Goal: Information Seeking & Learning: Learn about a topic

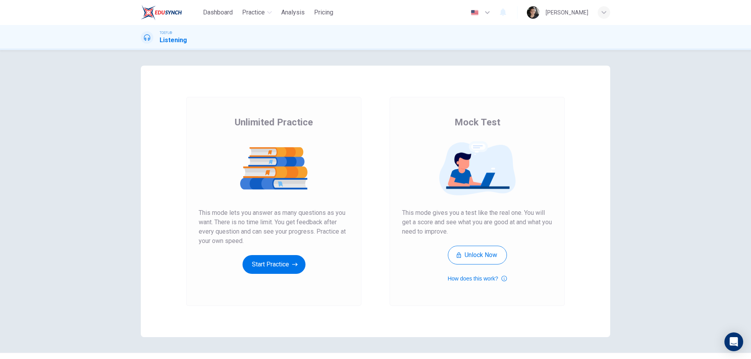
click at [286, 247] on div "Unlimited Practice This mode lets you answer as many questions as you want. The…" at bounding box center [274, 195] width 150 height 158
click at [283, 265] on button "Start Practice" at bounding box center [273, 264] width 63 height 19
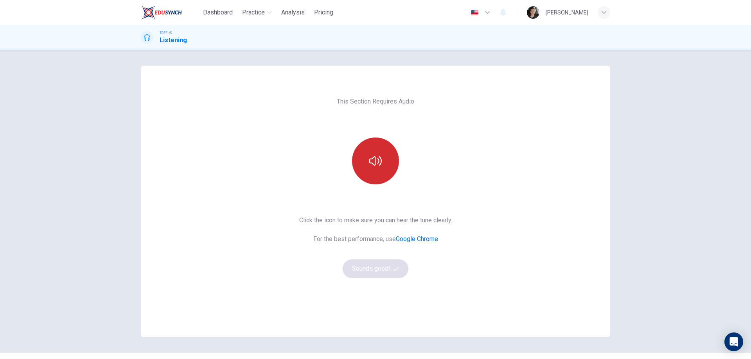
click at [369, 169] on button "button" at bounding box center [375, 161] width 47 height 47
click at [378, 264] on button "Sounds good!" at bounding box center [376, 269] width 66 height 19
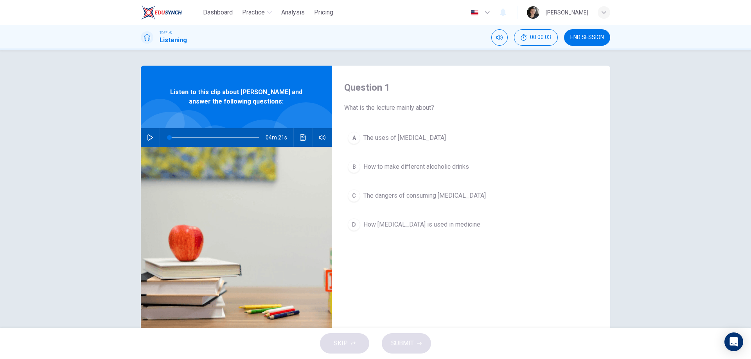
click at [147, 140] on icon "button" at bounding box center [149, 138] width 5 height 6
click at [354, 132] on div "A" at bounding box center [354, 138] width 13 height 13
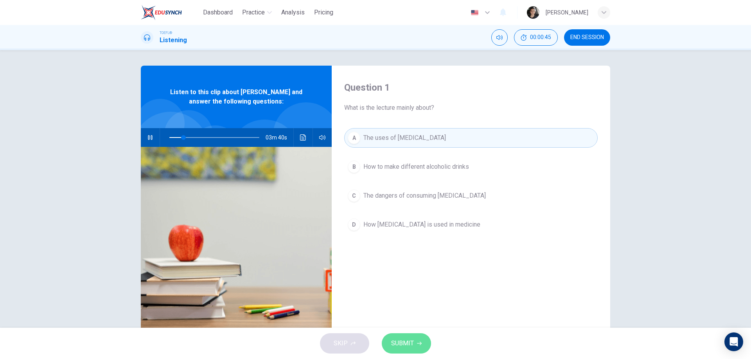
click at [414, 335] on button "SUBMIT" at bounding box center [406, 344] width 49 height 20
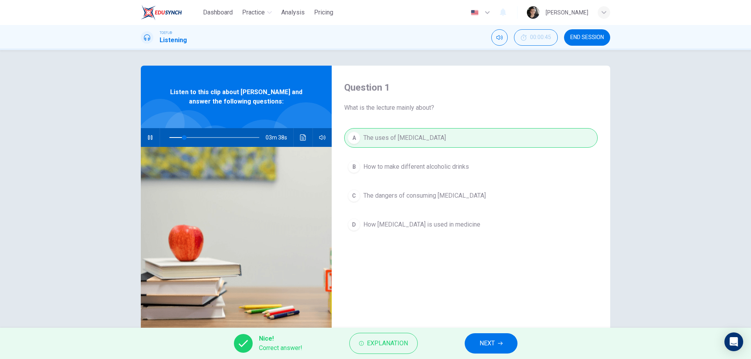
click at [479, 344] on button "NEXT" at bounding box center [491, 344] width 53 height 20
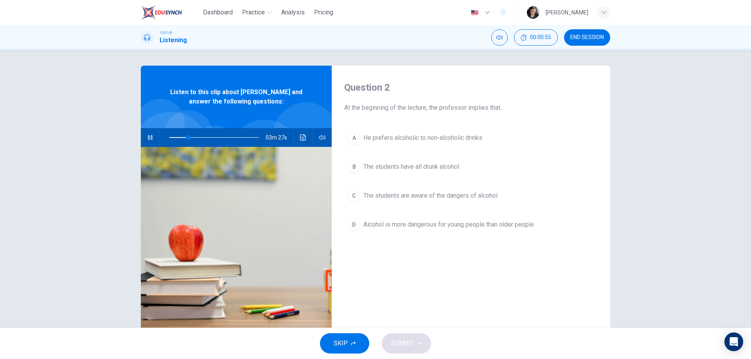
click at [392, 192] on span "The students are aware of the dangers of alcohol" at bounding box center [430, 195] width 134 height 9
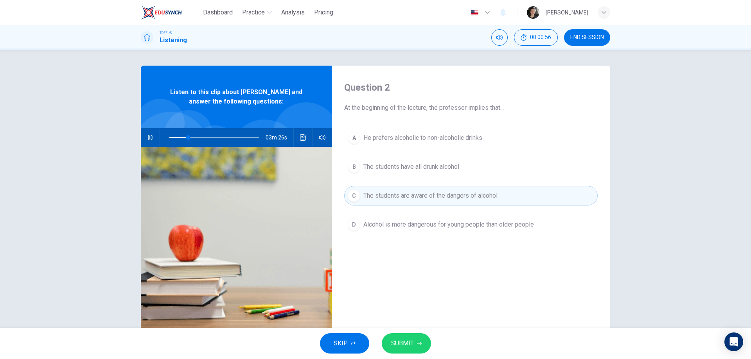
click at [407, 353] on button "SUBMIT" at bounding box center [406, 344] width 49 height 20
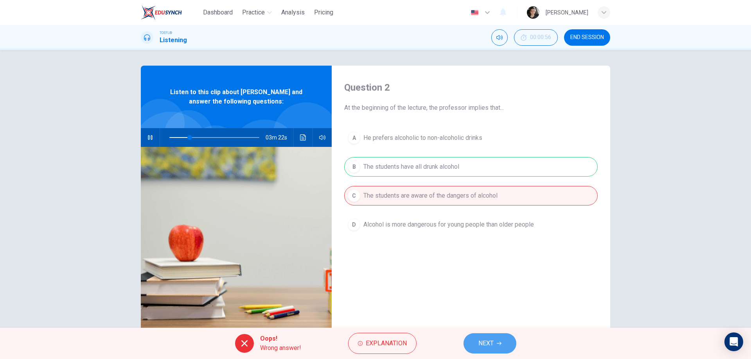
click at [492, 341] on span "NEXT" at bounding box center [485, 343] width 15 height 11
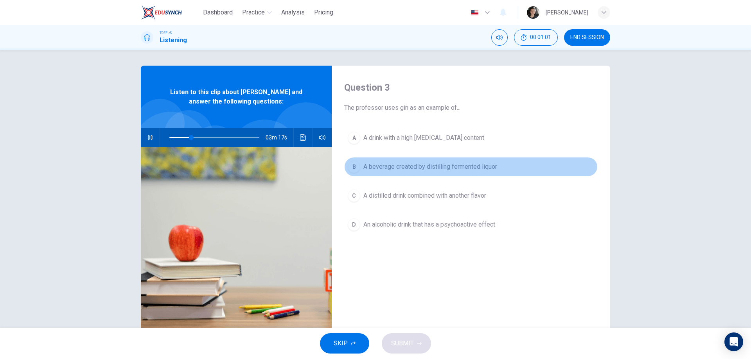
click at [415, 171] on span "A beverage created by distilling fermented liquor" at bounding box center [430, 166] width 134 height 9
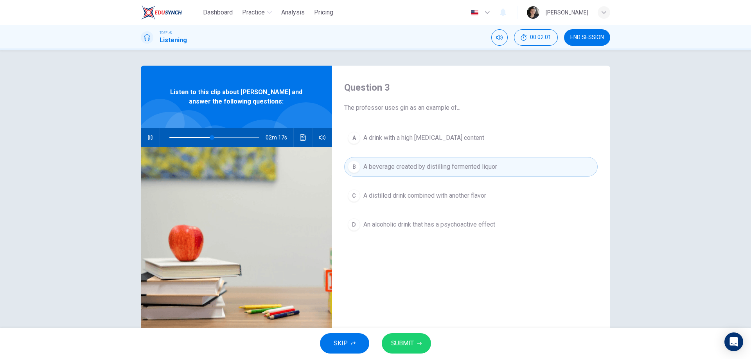
click at [396, 188] on button "C A distilled drink combined with another flavor" at bounding box center [470, 196] width 253 height 20
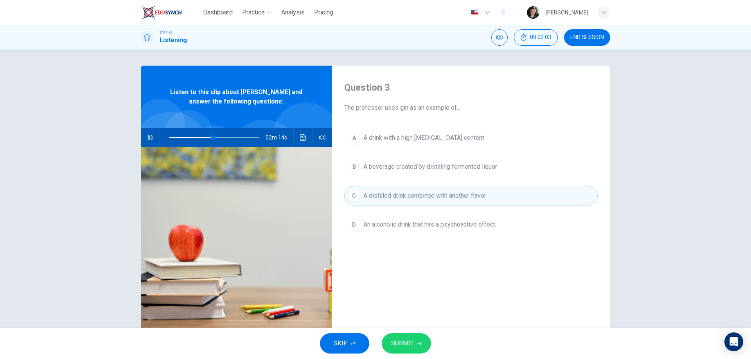
click at [414, 343] on button "SUBMIT" at bounding box center [406, 344] width 49 height 20
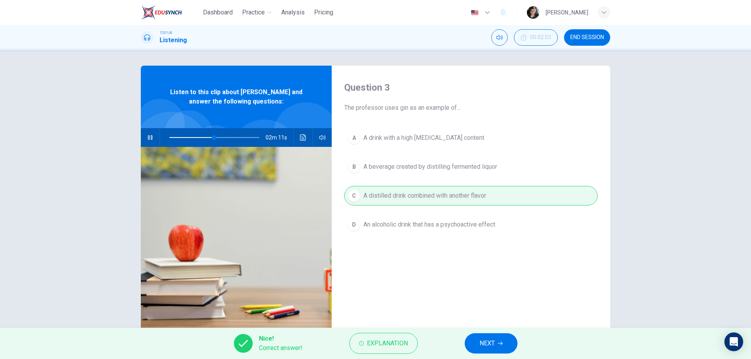
click at [490, 337] on button "NEXT" at bounding box center [491, 344] width 53 height 20
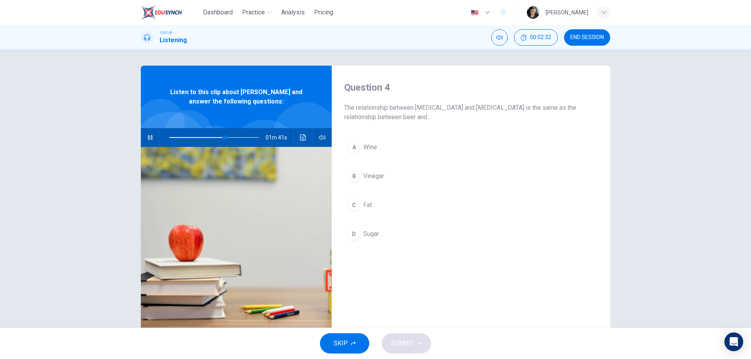
click at [351, 227] on button "D Sugar" at bounding box center [470, 234] width 253 height 20
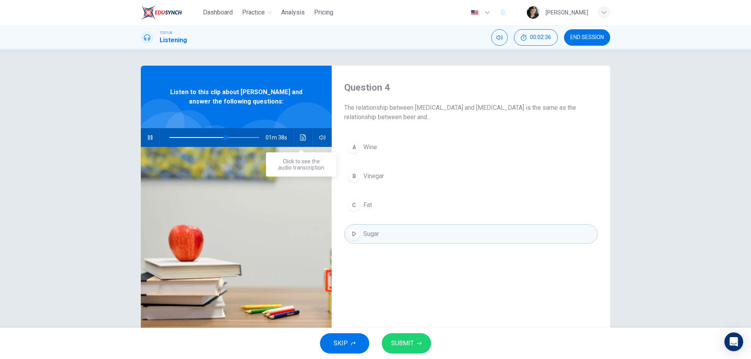
click at [303, 135] on icon "Click to see the audio transcription" at bounding box center [303, 138] width 6 height 6
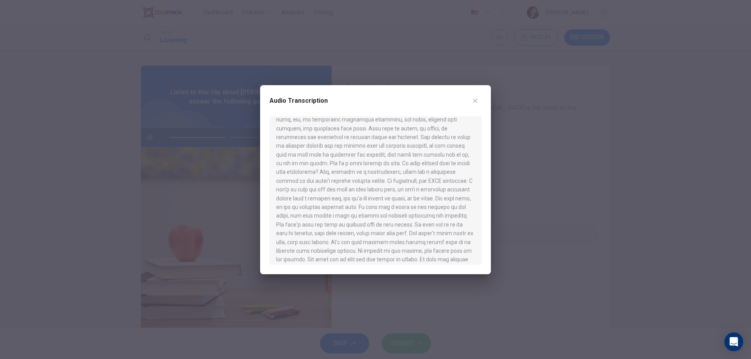
scroll to position [196, 0]
click at [509, 201] on div at bounding box center [375, 179] width 751 height 359
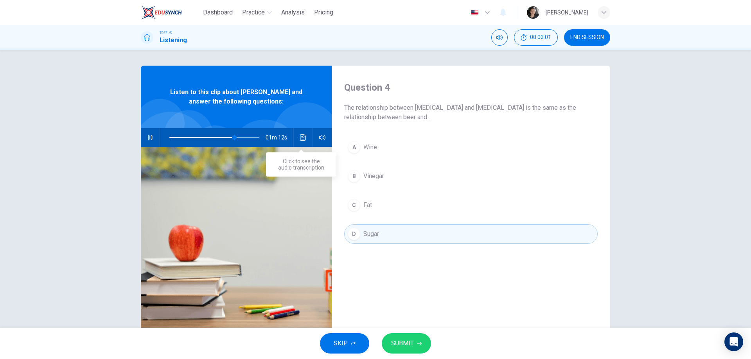
click at [297, 139] on button "Click to see the audio transcription" at bounding box center [303, 137] width 13 height 19
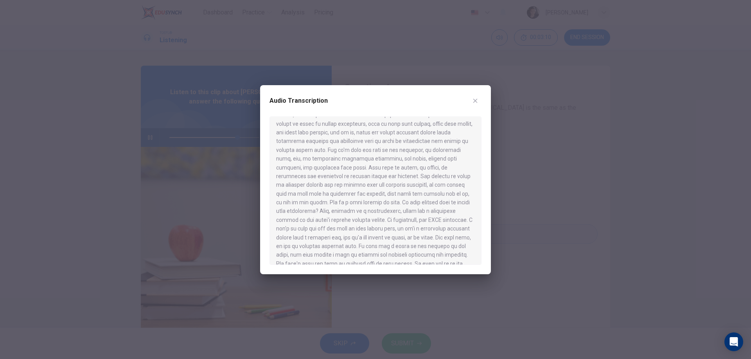
scroll to position [156, 0]
click at [563, 223] on div at bounding box center [375, 179] width 751 height 359
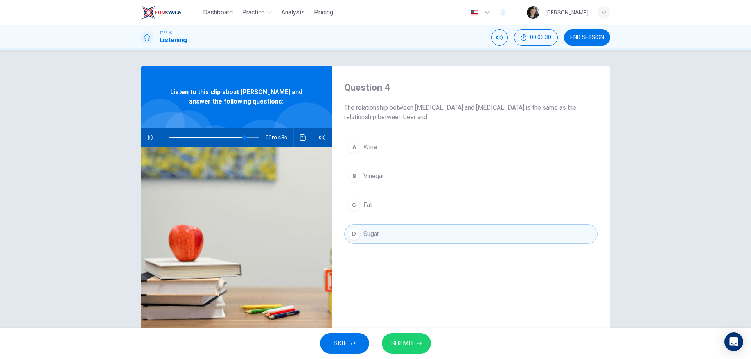
click at [387, 179] on button "B Vinegar" at bounding box center [470, 177] width 253 height 20
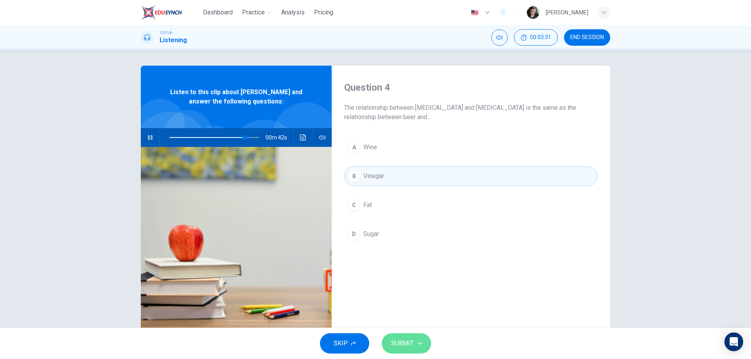
click at [411, 346] on span "SUBMIT" at bounding box center [402, 343] width 23 height 11
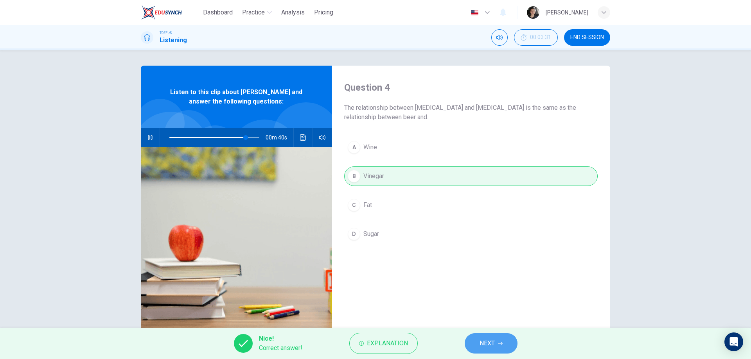
click at [497, 352] on button "NEXT" at bounding box center [491, 344] width 53 height 20
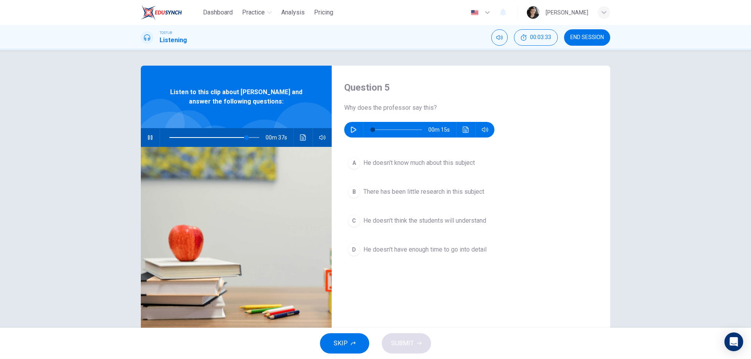
click at [153, 130] on div "00m 37s" at bounding box center [236, 137] width 191 height 19
click at [150, 138] on icon "button" at bounding box center [150, 137] width 4 height 5
type input "86"
click at [354, 131] on icon "button" at bounding box center [353, 130] width 6 height 6
type input "52"
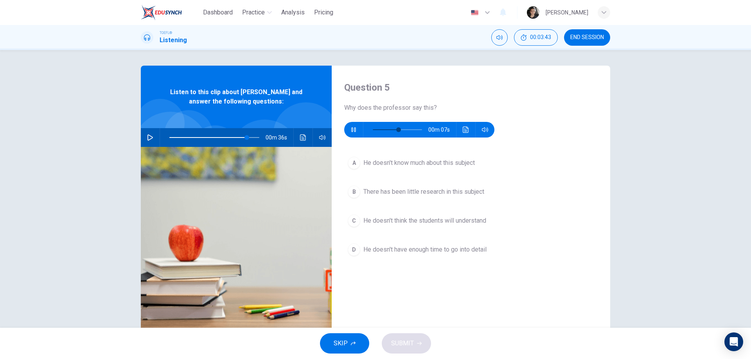
click at [412, 172] on button "A He doesn't know much about this subject" at bounding box center [470, 163] width 253 height 20
type input "86"
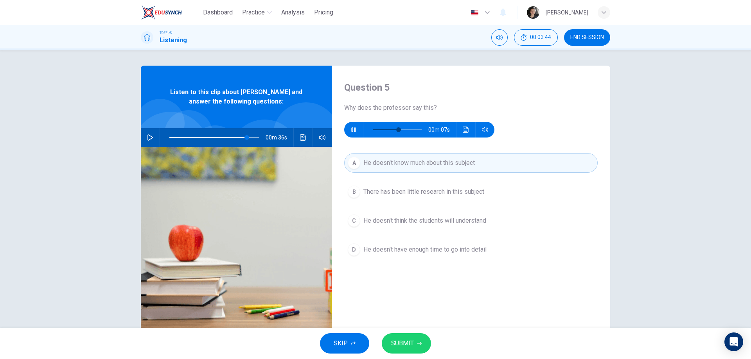
type input "59"
click at [419, 188] on span "There has been little research in this subject" at bounding box center [423, 191] width 121 height 9
type input "86"
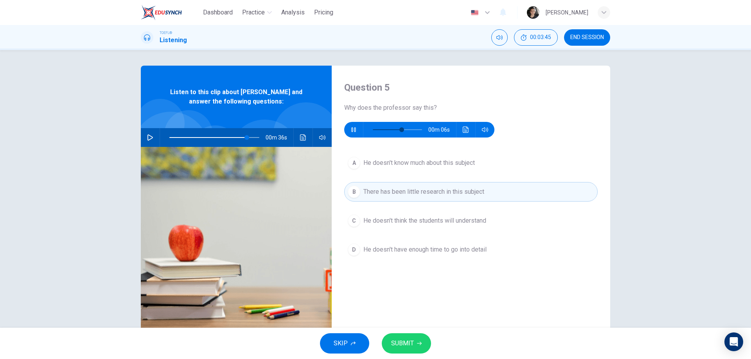
type input "65"
click at [420, 157] on button "A He doesn't know much about this subject" at bounding box center [470, 163] width 253 height 20
type input "86"
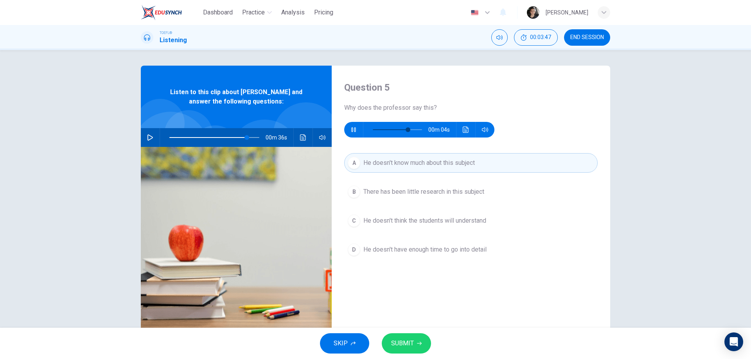
type input "78"
click at [414, 337] on button "SUBMIT" at bounding box center [406, 344] width 49 height 20
type input "86"
type input "78"
type input "86"
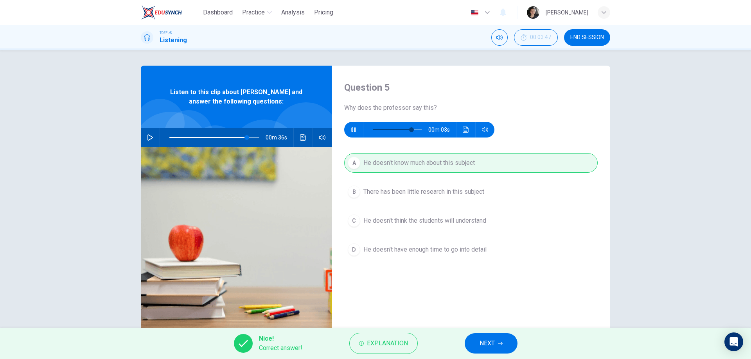
type input "85"
click at [499, 344] on icon "button" at bounding box center [500, 344] width 5 height 4
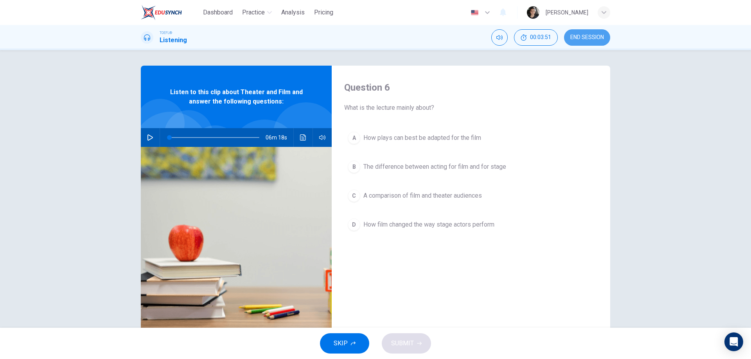
click at [599, 34] on span "END SESSION" at bounding box center [587, 37] width 34 height 6
